Goal: Check status: Check status

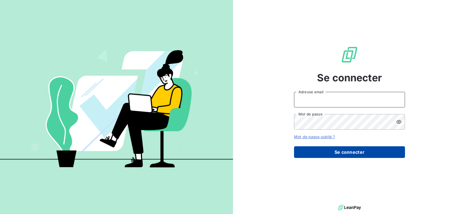
type input "[PERSON_NAME][EMAIL_ADDRESS][DOMAIN_NAME]"
click at [351, 154] on button "Se connecter" at bounding box center [349, 152] width 111 height 12
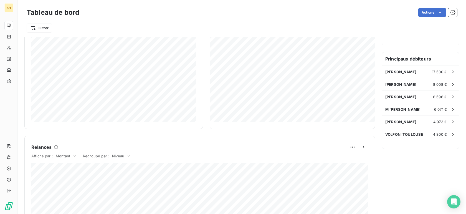
scroll to position [140, 0]
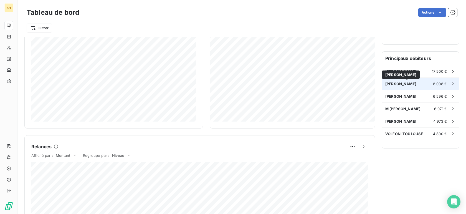
click at [415, 82] on span "[PERSON_NAME]" at bounding box center [400, 84] width 31 height 4
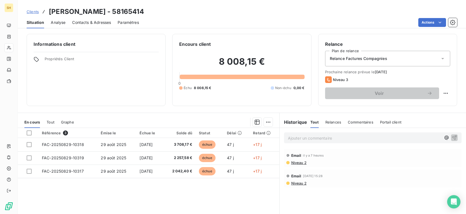
click at [91, 20] on span "Contacts & Adresses" at bounding box center [91, 23] width 39 height 6
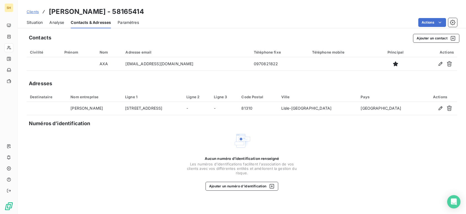
click at [31, 21] on span "Situation" at bounding box center [35, 23] width 16 height 6
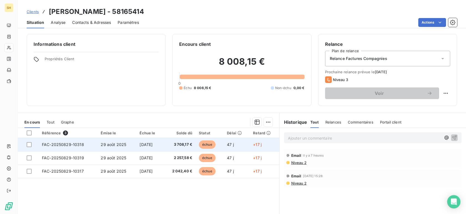
click at [57, 142] on span "FAC-20250829-10318" at bounding box center [63, 144] width 42 height 5
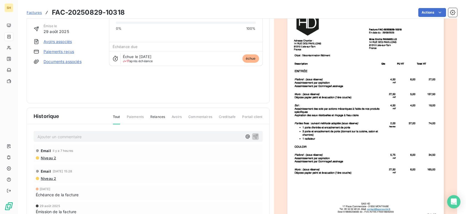
scroll to position [67, 0]
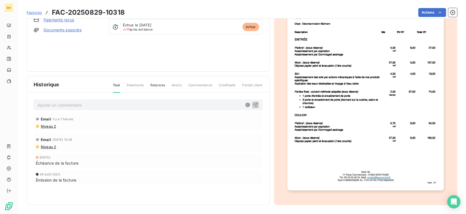
click at [394, 127] on img "button" at bounding box center [365, 79] width 156 height 221
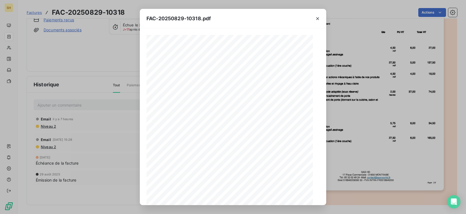
scroll to position [72, 0]
click at [245, 198] on icon "button" at bounding box center [245, 198] width 6 height 6
click at [245, 198] on icon "button" at bounding box center [244, 197] width 1 height 2
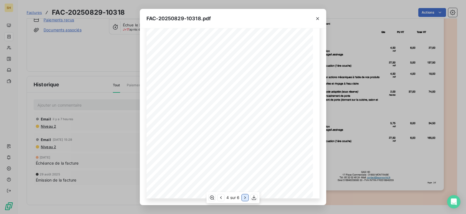
click at [245, 198] on icon "button" at bounding box center [244, 197] width 1 height 2
click at [219, 197] on icon "button" at bounding box center [221, 198] width 6 height 6
click at [221, 197] on icon "button" at bounding box center [221, 198] width 6 height 6
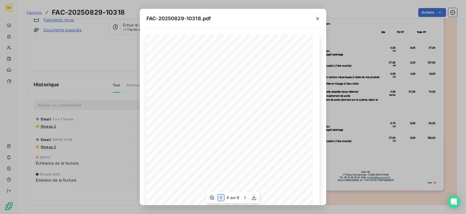
click at [221, 197] on icon "button" at bounding box center [221, 198] width 6 height 6
click at [220, 197] on icon "button" at bounding box center [221, 198] width 6 height 6
click at [316, 20] on icon "button" at bounding box center [318, 19] width 6 height 6
